Goal: Information Seeking & Learning: Learn about a topic

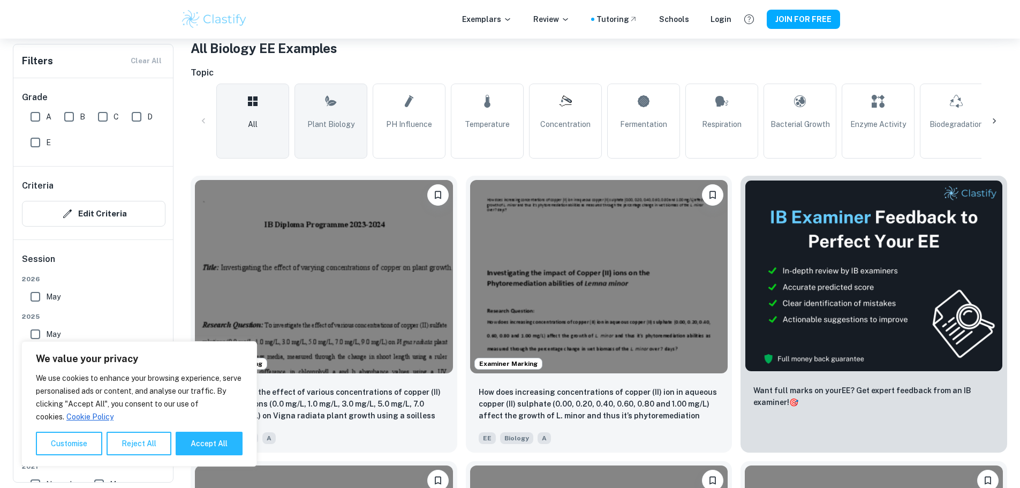
scroll to position [214, 0]
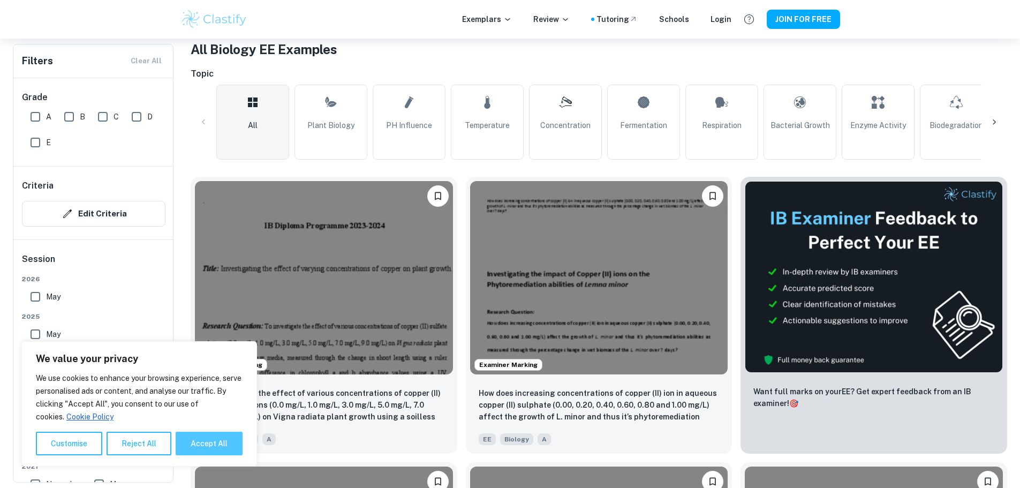
click at [224, 439] on button "Accept All" at bounding box center [209, 443] width 67 height 24
checkbox input "true"
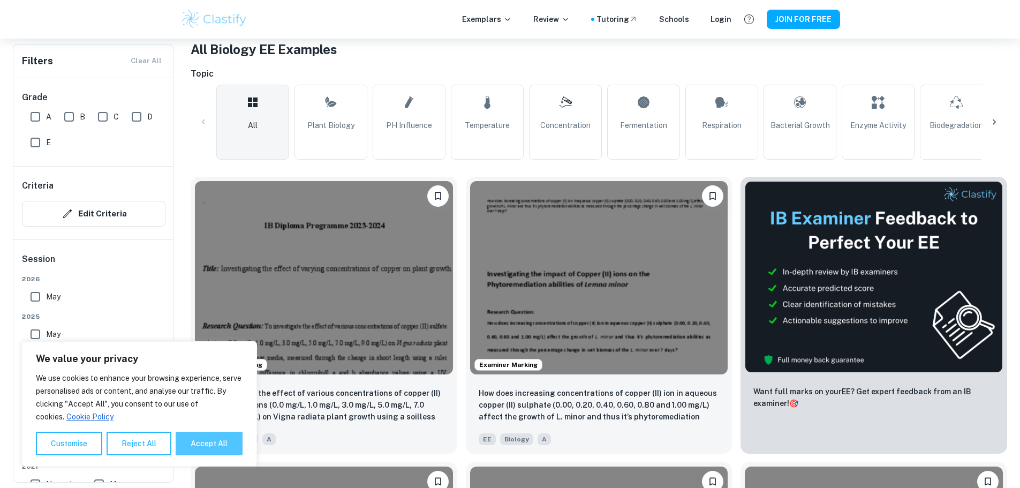
checkbox input "true"
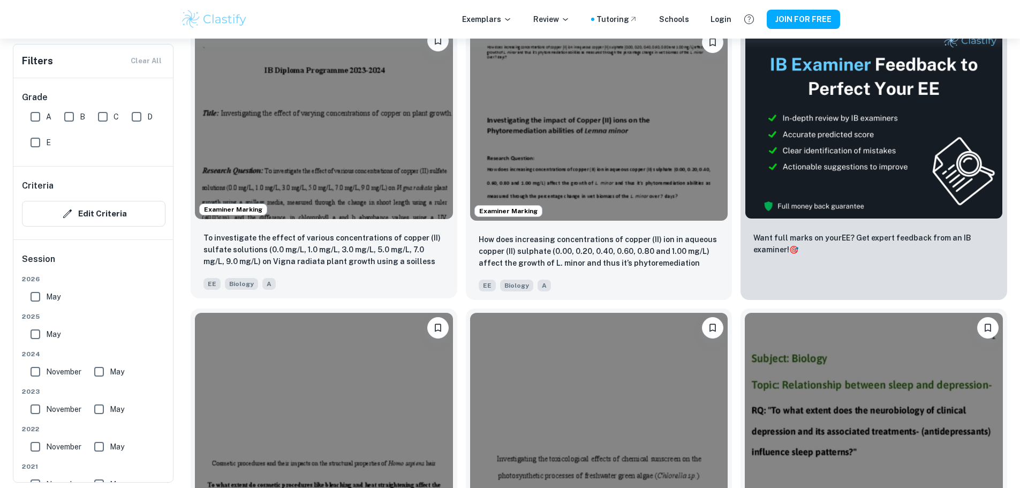
scroll to position [428, 0]
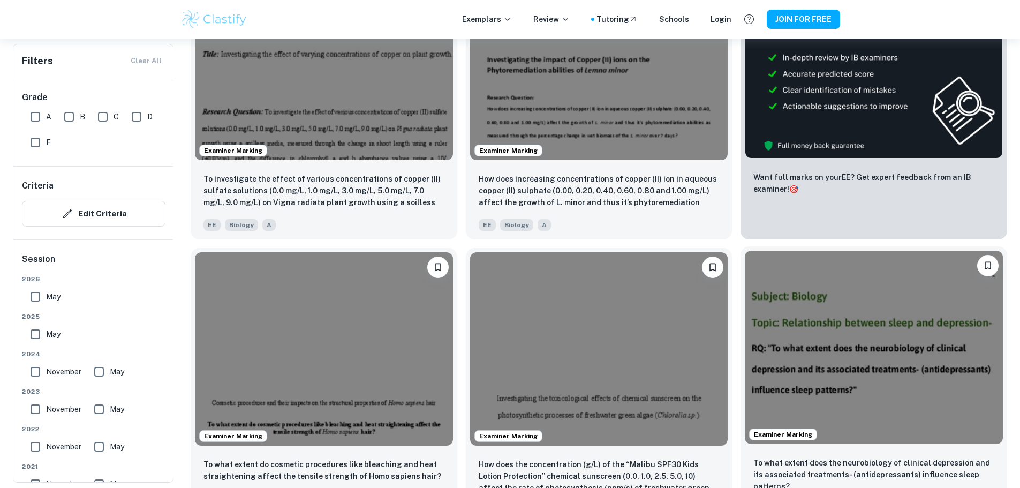
click at [745, 277] on img at bounding box center [874, 347] width 258 height 193
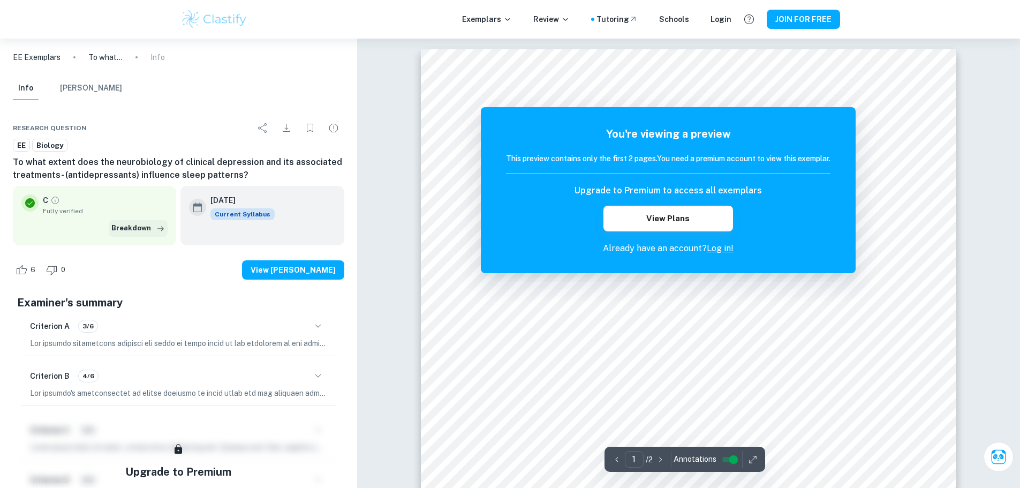
click at [132, 229] on button "Breakdown" at bounding box center [138, 228] width 59 height 16
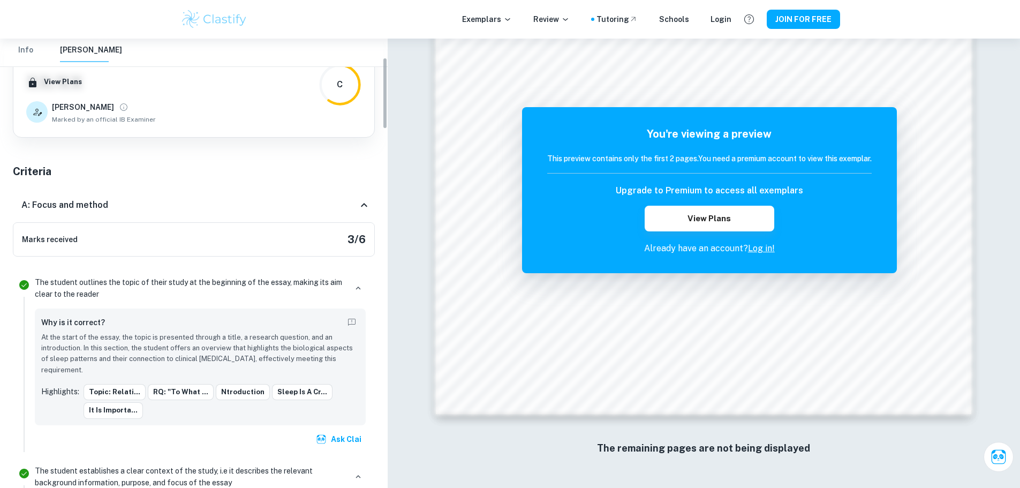
scroll to position [54, 0]
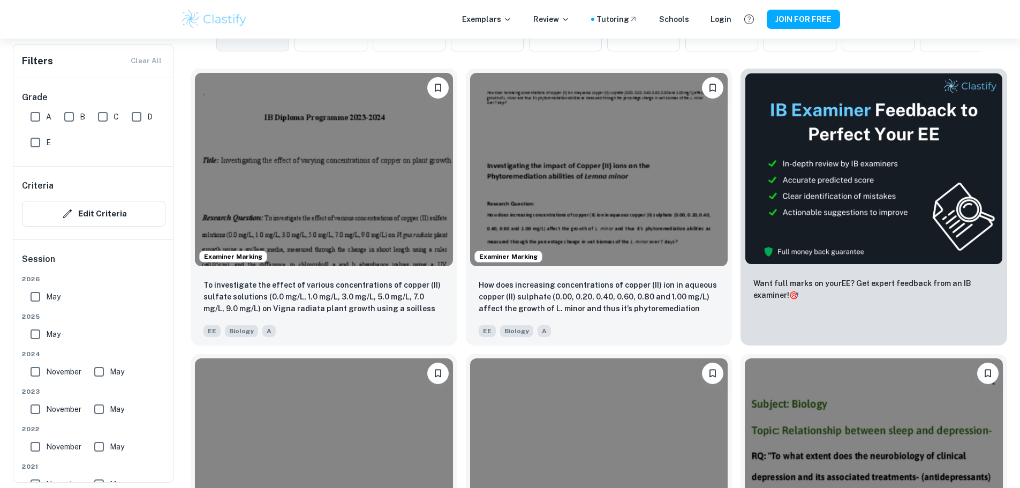
scroll to position [321, 0]
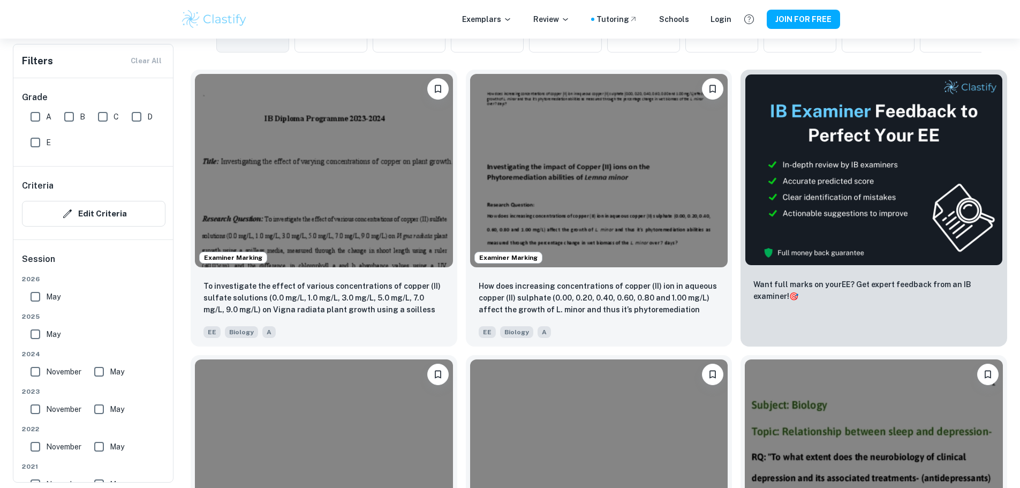
click at [32, 123] on input "A" at bounding box center [35, 116] width 21 height 21
checkbox input "true"
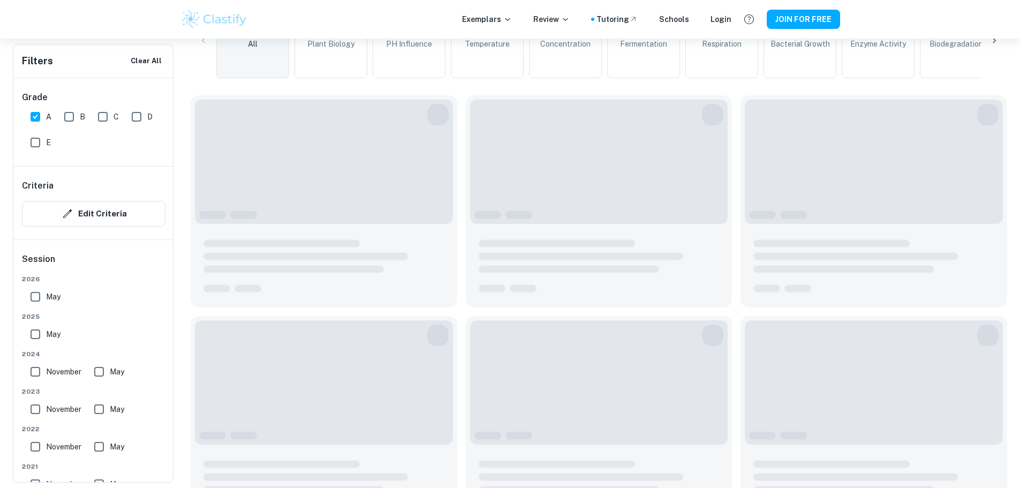
scroll to position [347, 0]
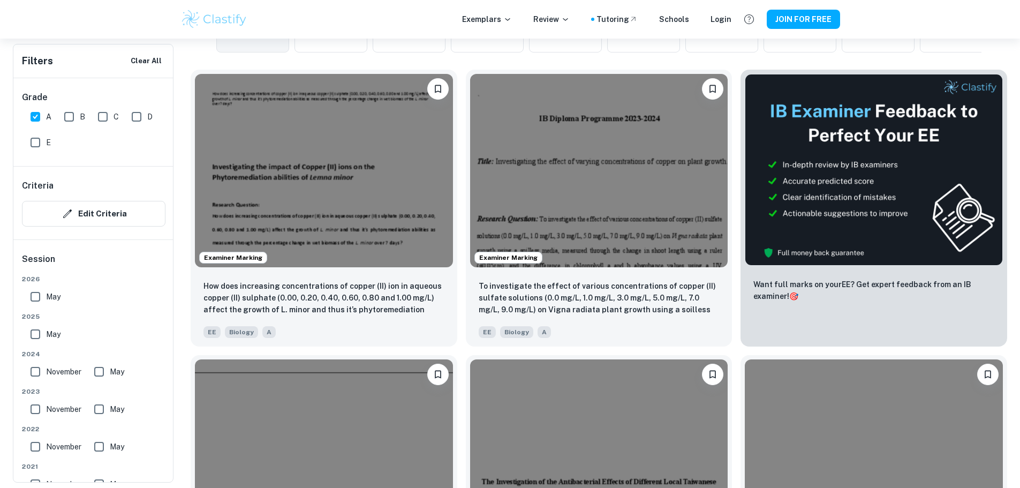
click at [67, 117] on input "B" at bounding box center [68, 116] width 21 height 21
checkbox input "true"
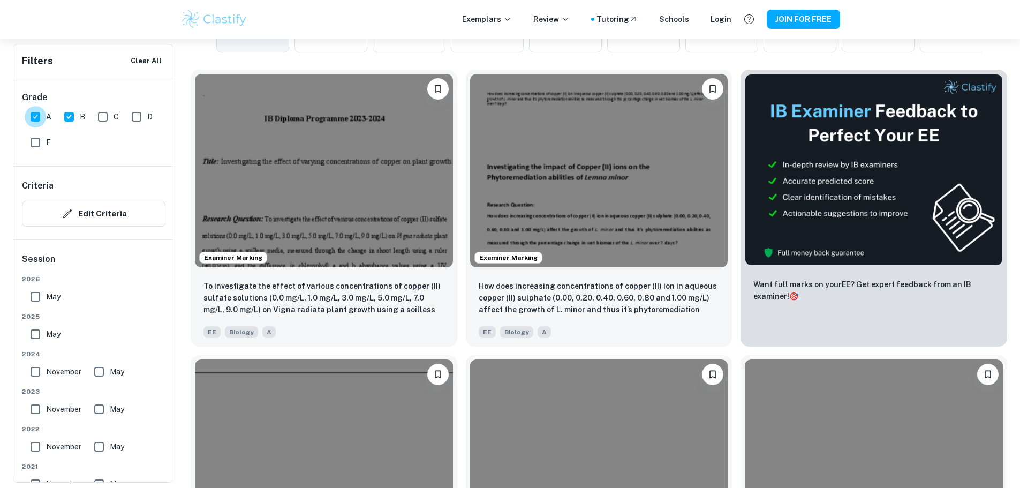
click at [40, 119] on input "A" at bounding box center [35, 116] width 21 height 21
checkbox input "false"
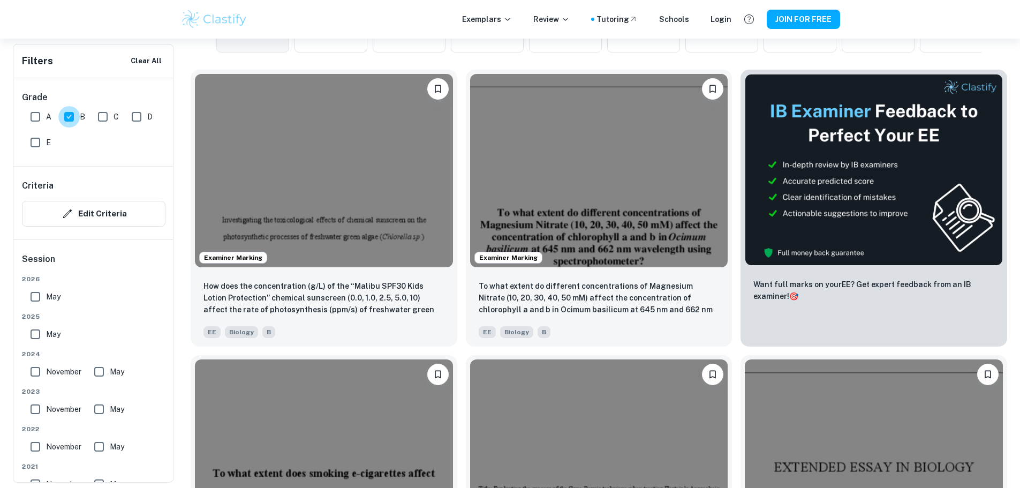
click at [60, 119] on input "B" at bounding box center [68, 116] width 21 height 21
checkbox input "false"
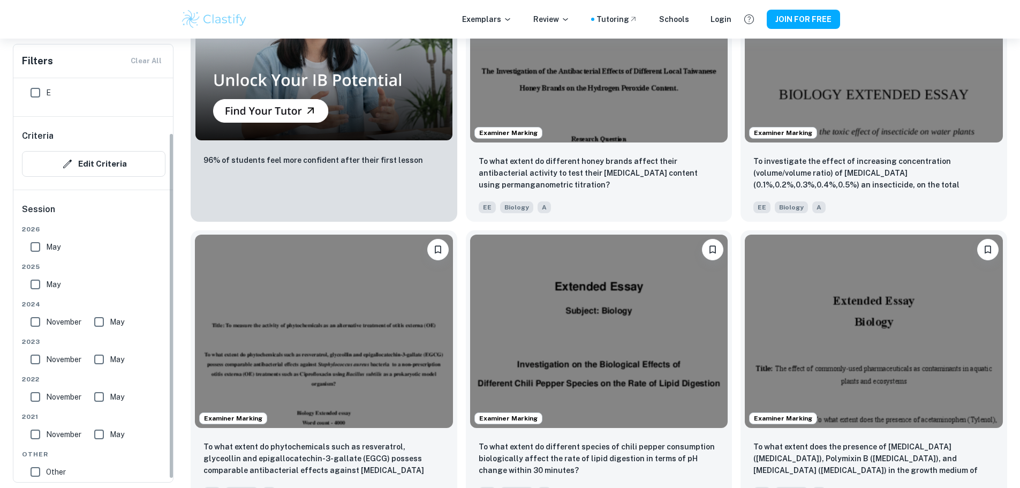
scroll to position [64, 0]
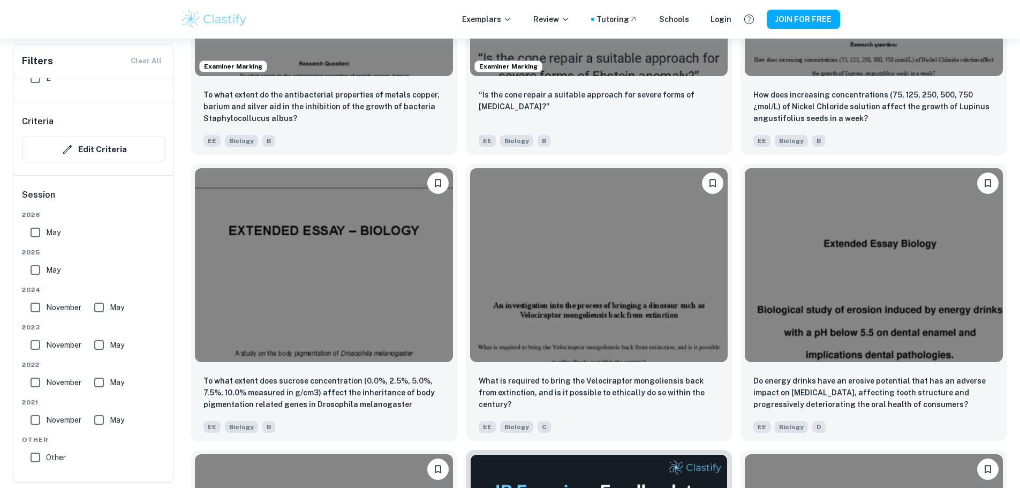
scroll to position [3041, 0]
